Goal: Task Accomplishment & Management: Use online tool/utility

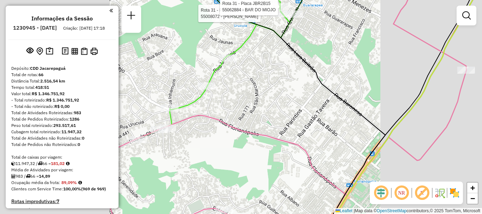
scroll to position [1598, 0]
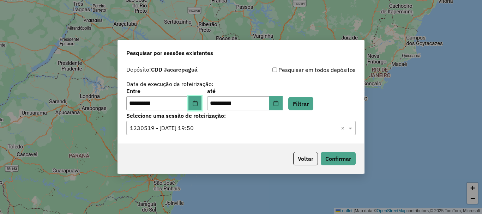
click at [197, 105] on icon "Choose Date" at bounding box center [195, 104] width 5 height 6
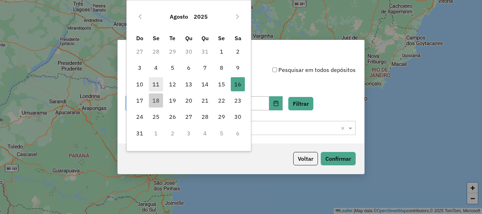
click at [157, 82] on span "11" at bounding box center [156, 84] width 14 height 14
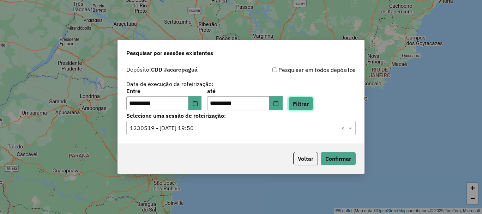
click at [312, 103] on button "Filtrar" at bounding box center [300, 103] width 25 height 13
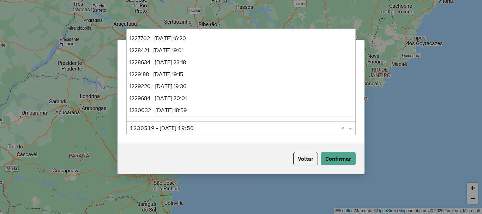
click at [351, 127] on span at bounding box center [351, 128] width 9 height 8
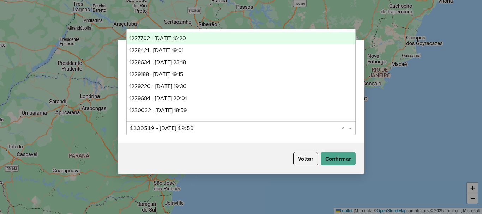
scroll to position [11, 0]
click at [183, 37] on span "1228421 - 12/08/2025 19:01" at bounding box center [156, 39] width 54 height 6
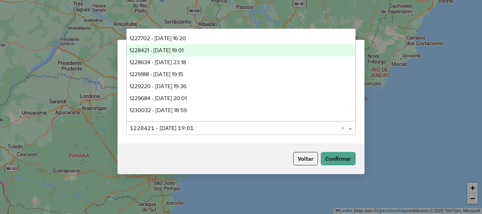
click at [287, 126] on input "text" at bounding box center [234, 128] width 208 height 8
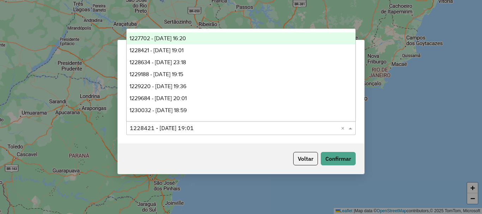
click at [170, 38] on span "1227702 - 11/08/2025 16:20" at bounding box center [157, 38] width 56 height 6
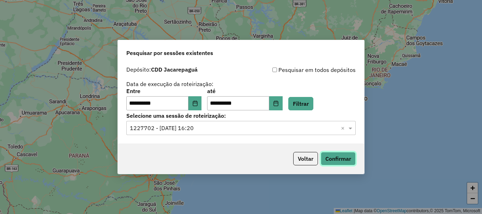
click at [338, 156] on button "Confirmar" at bounding box center [338, 158] width 35 height 13
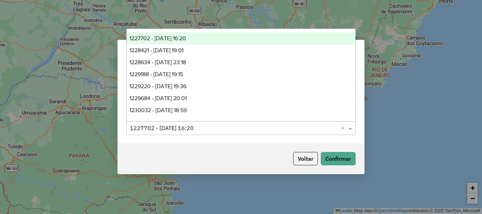
click at [237, 128] on input "text" at bounding box center [234, 128] width 208 height 8
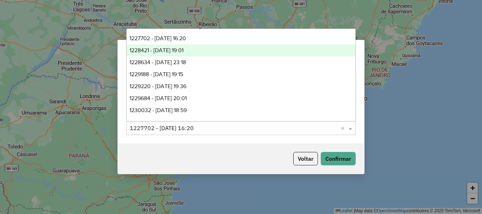
click at [183, 49] on span "1228421 - 12/08/2025 19:01" at bounding box center [156, 50] width 54 height 6
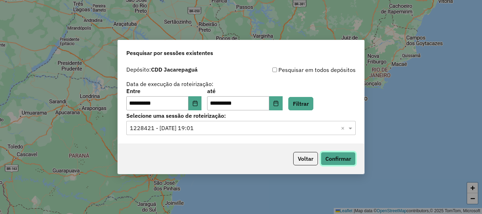
click at [342, 159] on button "Confirmar" at bounding box center [338, 158] width 35 height 13
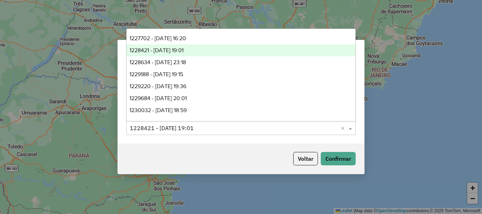
click at [312, 125] on input "text" at bounding box center [234, 128] width 208 height 8
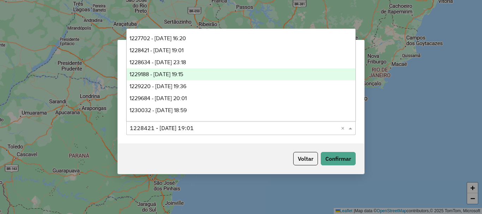
click at [182, 71] on span "1229188 - 13/08/2025 19:15" at bounding box center [156, 74] width 54 height 6
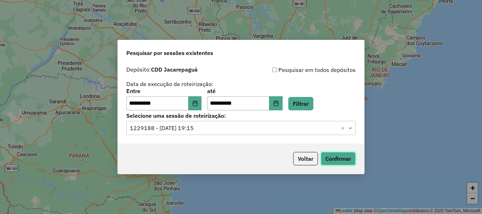
click at [337, 158] on button "Confirmar" at bounding box center [338, 158] width 35 height 13
click at [353, 126] on span at bounding box center [351, 128] width 9 height 8
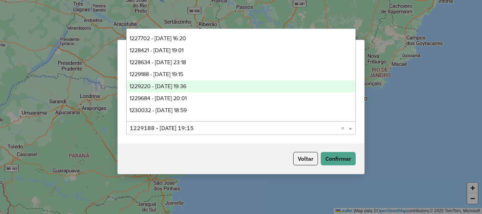
click at [186, 85] on span "1229220 - 13/08/2025 19:36" at bounding box center [157, 86] width 57 height 6
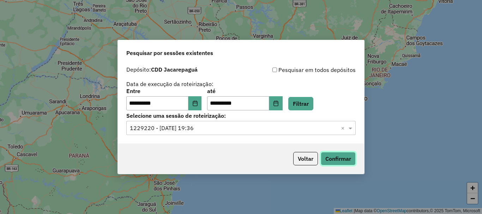
click at [334, 161] on button "Confirmar" at bounding box center [338, 158] width 35 height 13
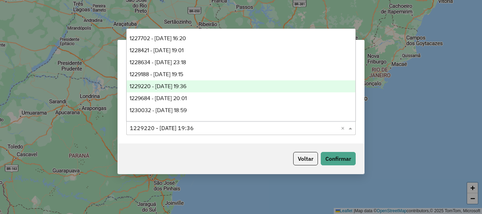
click at [350, 128] on span at bounding box center [351, 128] width 9 height 8
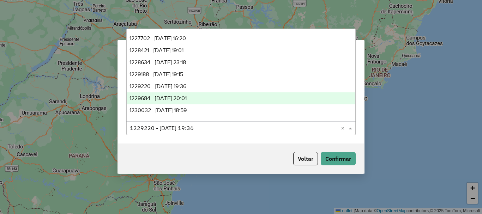
click at [187, 97] on span "1229684 - 14/08/2025 20:01" at bounding box center [157, 98] width 57 height 6
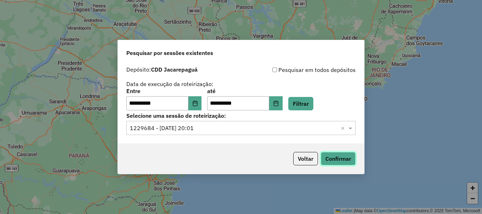
click at [332, 158] on button "Confirmar" at bounding box center [338, 158] width 35 height 13
click at [353, 130] on span at bounding box center [351, 128] width 9 height 8
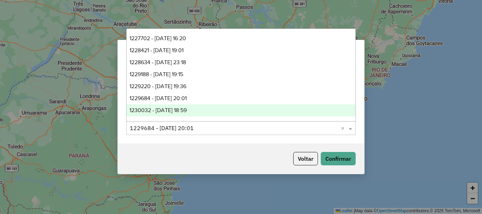
click at [181, 109] on span "1230032 - 15/08/2025 18:59" at bounding box center [157, 110] width 57 height 6
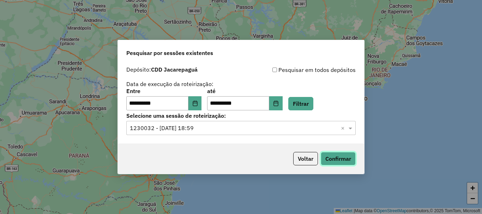
click at [342, 156] on button "Confirmar" at bounding box center [338, 158] width 35 height 13
click at [198, 103] on icon "Choose Date" at bounding box center [195, 104] width 6 height 6
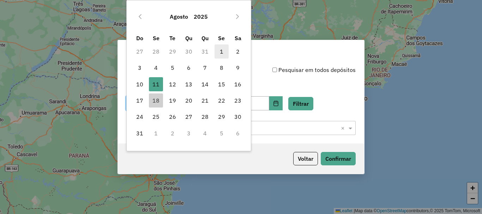
click at [220, 50] on span "1" at bounding box center [221, 51] width 14 height 14
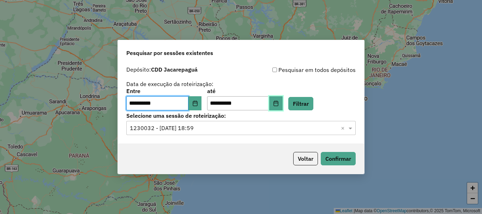
click at [279, 104] on icon "Choose Date" at bounding box center [276, 104] width 6 height 6
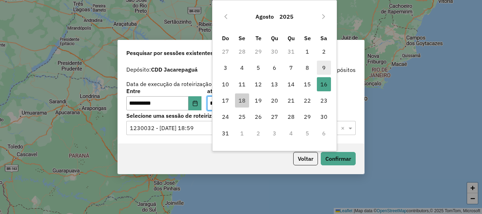
click at [325, 66] on span "9" at bounding box center [324, 68] width 14 height 14
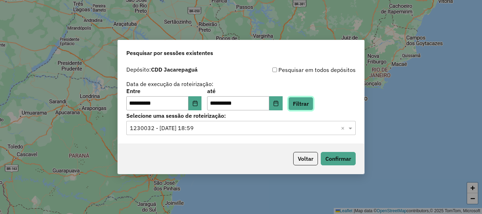
click at [313, 104] on button "Filtrar" at bounding box center [300, 103] width 25 height 13
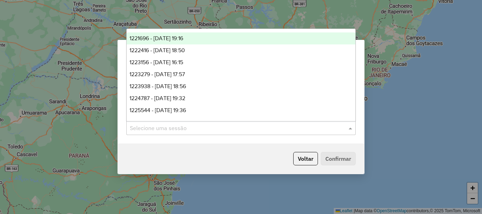
click at [352, 127] on span at bounding box center [351, 128] width 9 height 8
click at [183, 41] on span "1221696 - 01/08/2025 19:16" at bounding box center [156, 38] width 54 height 6
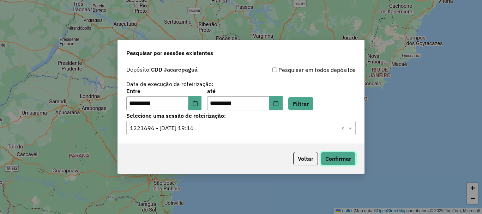
click at [333, 158] on button "Confirmar" at bounding box center [338, 158] width 35 height 13
click at [351, 129] on span at bounding box center [351, 128] width 9 height 8
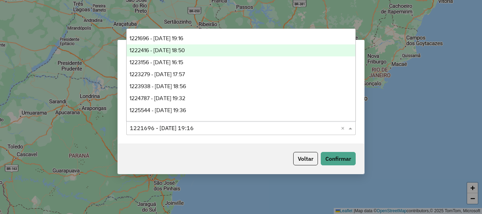
click at [170, 50] on span "1222416 - 02/08/2025 18:50" at bounding box center [156, 50] width 55 height 6
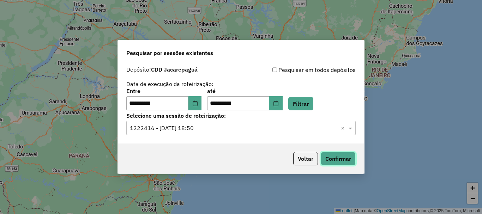
click at [344, 157] on button "Confirmar" at bounding box center [338, 158] width 35 height 13
click at [350, 126] on span at bounding box center [351, 128] width 9 height 8
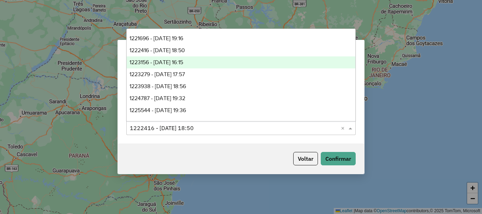
click at [181, 62] on span "1223156 - 04/08/2025 16:15" at bounding box center [156, 62] width 54 height 6
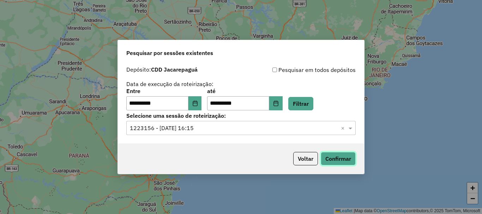
click at [337, 156] on button "Confirmar" at bounding box center [338, 158] width 35 height 13
click at [351, 129] on span at bounding box center [351, 128] width 9 height 8
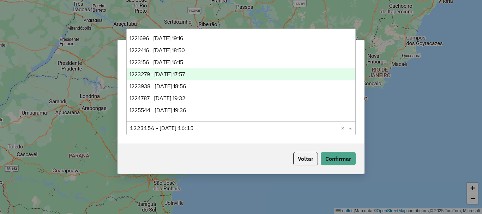
click at [185, 74] on span "1223279 - 04/08/2025 17:57" at bounding box center [156, 74] width 55 height 6
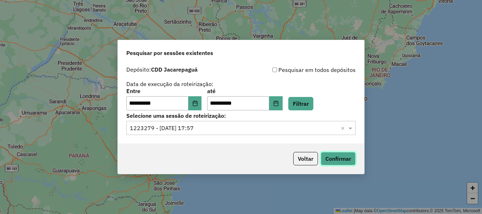
click at [337, 154] on button "Confirmar" at bounding box center [338, 158] width 35 height 13
click at [354, 127] on span at bounding box center [351, 128] width 9 height 8
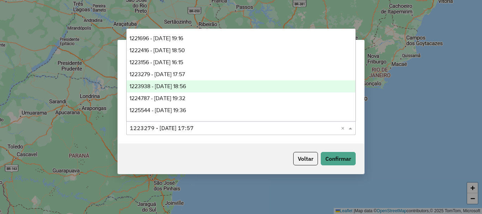
click at [180, 85] on span "1223938 - 05/08/2025 18:56" at bounding box center [157, 86] width 56 height 6
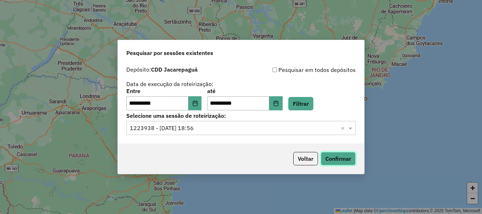
click at [336, 157] on button "Confirmar" at bounding box center [338, 158] width 35 height 13
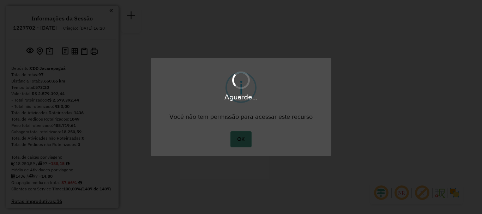
click at [242, 139] on button "OK" at bounding box center [240, 139] width 21 height 16
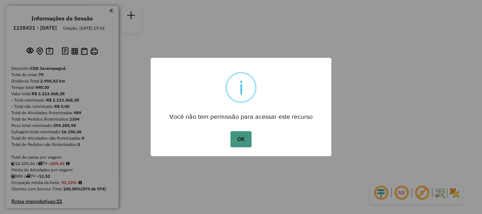
click at [238, 138] on button "OK" at bounding box center [240, 139] width 21 height 16
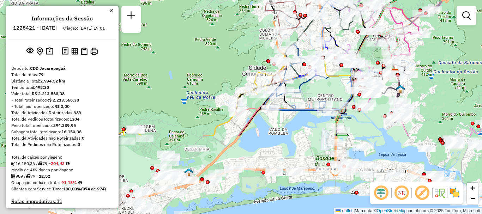
drag, startPoint x: 214, startPoint y: 156, endPoint x: 234, endPoint y: 57, distance: 101.2
click at [234, 57] on div "Janela de atendimento Grade de atendimento Capacidade Transportadoras Veículos …" at bounding box center [241, 107] width 482 height 214
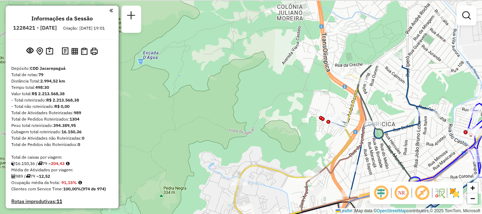
drag, startPoint x: 334, startPoint y: 70, endPoint x: 287, endPoint y: 157, distance: 99.0
click at [287, 157] on div "Janela de atendimento Grade de atendimento Capacidade Transportadoras Veículos …" at bounding box center [241, 107] width 482 height 214
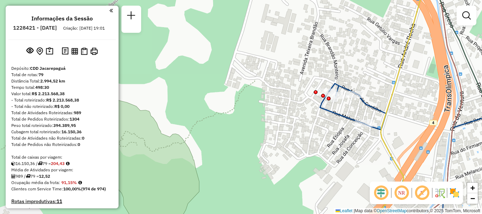
drag, startPoint x: 338, startPoint y: 119, endPoint x: 275, endPoint y: 108, distance: 64.1
click at [275, 108] on div "Janela de atendimento Grade de atendimento Capacidade Transportadoras Veículos …" at bounding box center [241, 107] width 482 height 214
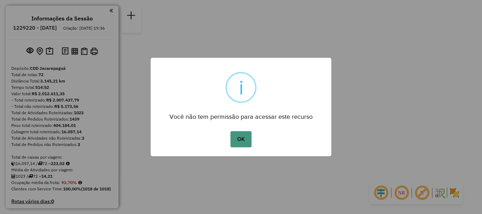
click at [236, 138] on button "OK" at bounding box center [240, 139] width 21 height 16
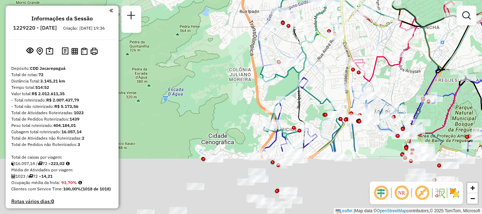
drag, startPoint x: 236, startPoint y: 134, endPoint x: 229, endPoint y: -9, distance: 142.7
click at [229, 0] on html "Aguarde... Pop-up bloqueado! Seu navegador bloqueou automáticamente a abertura …" at bounding box center [241, 107] width 482 height 214
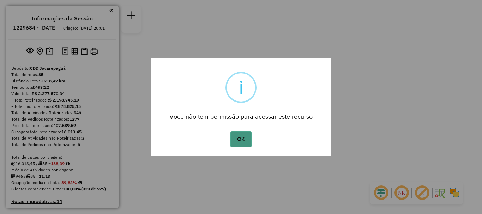
click at [242, 138] on button "OK" at bounding box center [240, 139] width 21 height 16
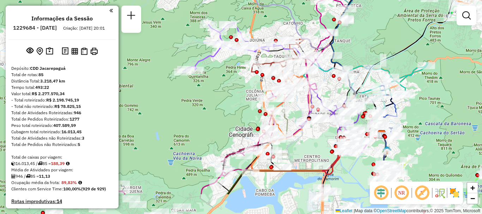
drag, startPoint x: 228, startPoint y: 138, endPoint x: 228, endPoint y: 62, distance: 75.9
click at [229, 62] on div "Janela de atendimento Grade de atendimento Capacidade Transportadoras Veículos …" at bounding box center [241, 107] width 482 height 214
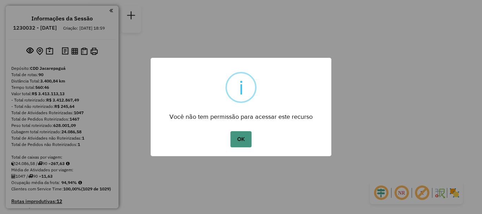
click at [237, 140] on button "OK" at bounding box center [240, 139] width 21 height 16
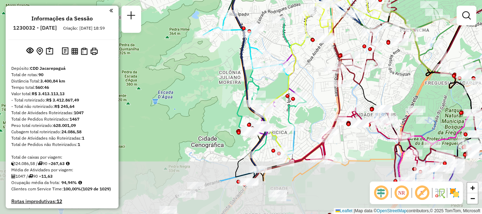
drag, startPoint x: 208, startPoint y: 148, endPoint x: 221, endPoint y: 59, distance: 89.8
click at [221, 59] on div "Janela de atendimento Grade de atendimento Capacidade Transportadoras Veículos …" at bounding box center [241, 107] width 482 height 214
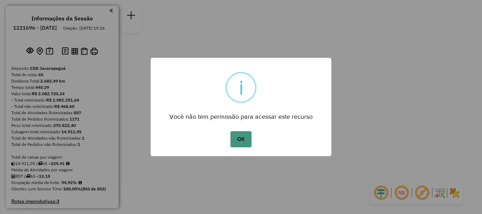
click at [244, 134] on button "OK" at bounding box center [240, 139] width 21 height 16
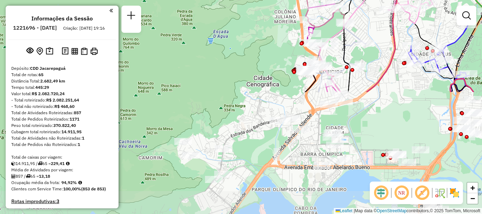
drag, startPoint x: 254, startPoint y: 159, endPoint x: 251, endPoint y: 16, distance: 143.3
click at [251, 16] on div "Janela de atendimento Grade de atendimento Capacidade Transportadoras Veículos …" at bounding box center [241, 107] width 482 height 214
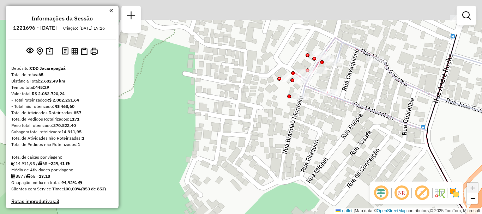
drag, startPoint x: 340, startPoint y: 60, endPoint x: 307, endPoint y: 120, distance: 68.7
click at [307, 120] on div "Janela de atendimento Grade de atendimento Capacidade Transportadoras Veículos …" at bounding box center [241, 107] width 482 height 214
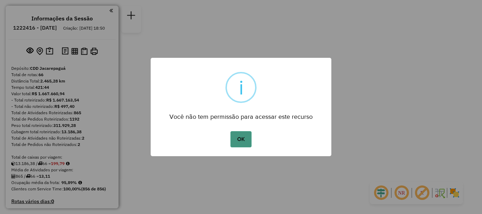
click at [240, 136] on button "OK" at bounding box center [240, 139] width 21 height 16
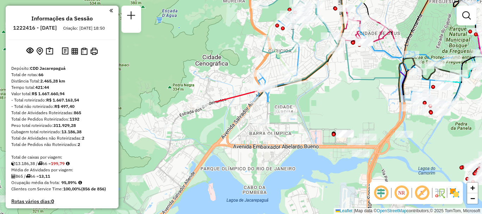
drag, startPoint x: 226, startPoint y: 166, endPoint x: 244, endPoint y: 33, distance: 134.3
click at [244, 33] on div "Janela de atendimento Grade de atendimento Capacidade Transportadoras Veículos …" at bounding box center [241, 107] width 482 height 214
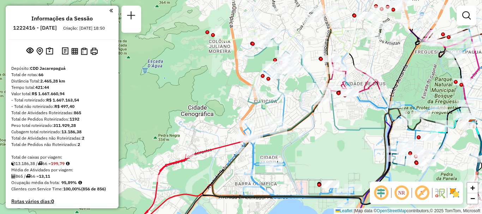
drag, startPoint x: 245, startPoint y: 38, endPoint x: 230, endPoint y: 90, distance: 54.3
click at [230, 90] on div "Janela de atendimento Grade de atendimento Capacidade Transportadoras Veículos …" at bounding box center [241, 107] width 482 height 214
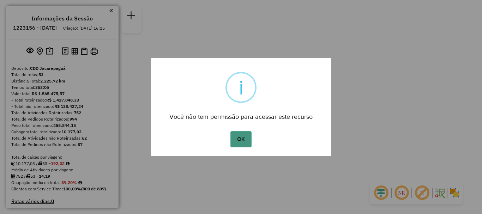
click at [247, 140] on button "OK" at bounding box center [240, 139] width 21 height 16
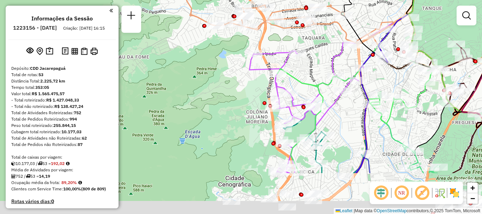
drag, startPoint x: 244, startPoint y: 158, endPoint x: 227, endPoint y: 66, distance: 93.3
click at [227, 67] on div "Janela de atendimento Grade de atendimento Capacidade Transportadoras Veículos …" at bounding box center [241, 107] width 482 height 214
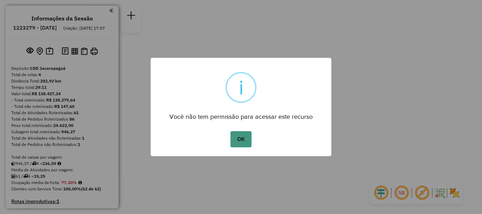
click at [241, 135] on button "OK" at bounding box center [240, 139] width 21 height 16
click at [238, 142] on button "OK" at bounding box center [240, 139] width 21 height 16
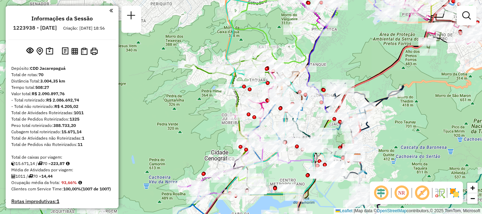
drag, startPoint x: 211, startPoint y: 135, endPoint x: 211, endPoint y: 117, distance: 18.0
click at [211, 117] on div "Janela de atendimento Grade de atendimento Capacidade Transportadoras Veículos …" at bounding box center [241, 107] width 482 height 214
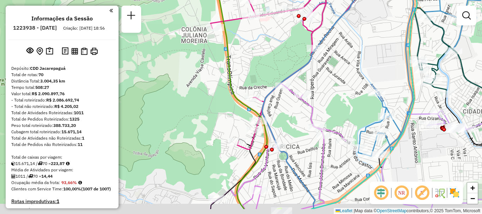
drag, startPoint x: 229, startPoint y: 143, endPoint x: 217, endPoint y: 100, distance: 44.3
click at [213, 95] on div "Janela de atendimento Grade de atendimento Capacidade Transportadoras Veículos …" at bounding box center [241, 107] width 482 height 214
